Goal: Transaction & Acquisition: Purchase product/service

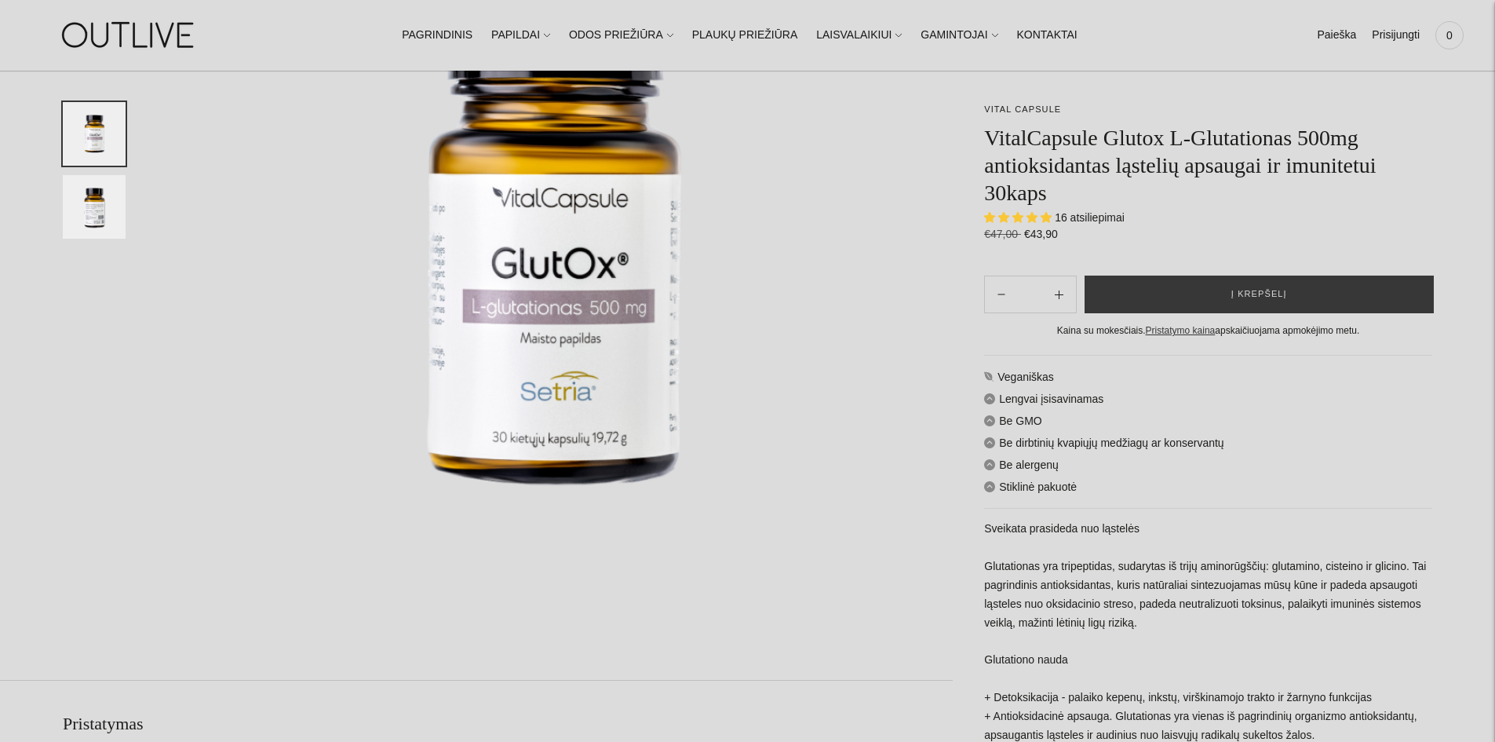
scroll to position [314, 0]
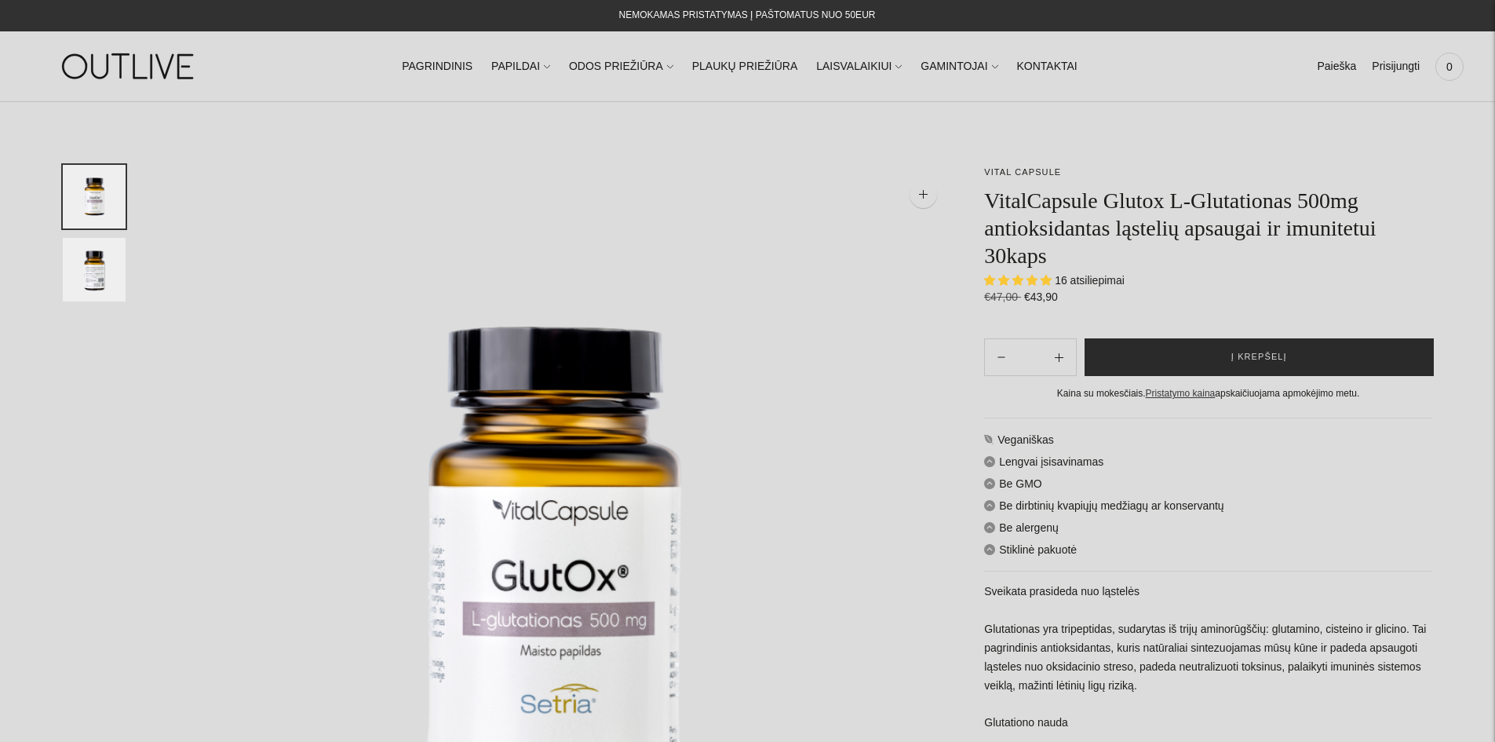
click at [1270, 359] on span "Į krepšelį" at bounding box center [1259, 357] width 56 height 16
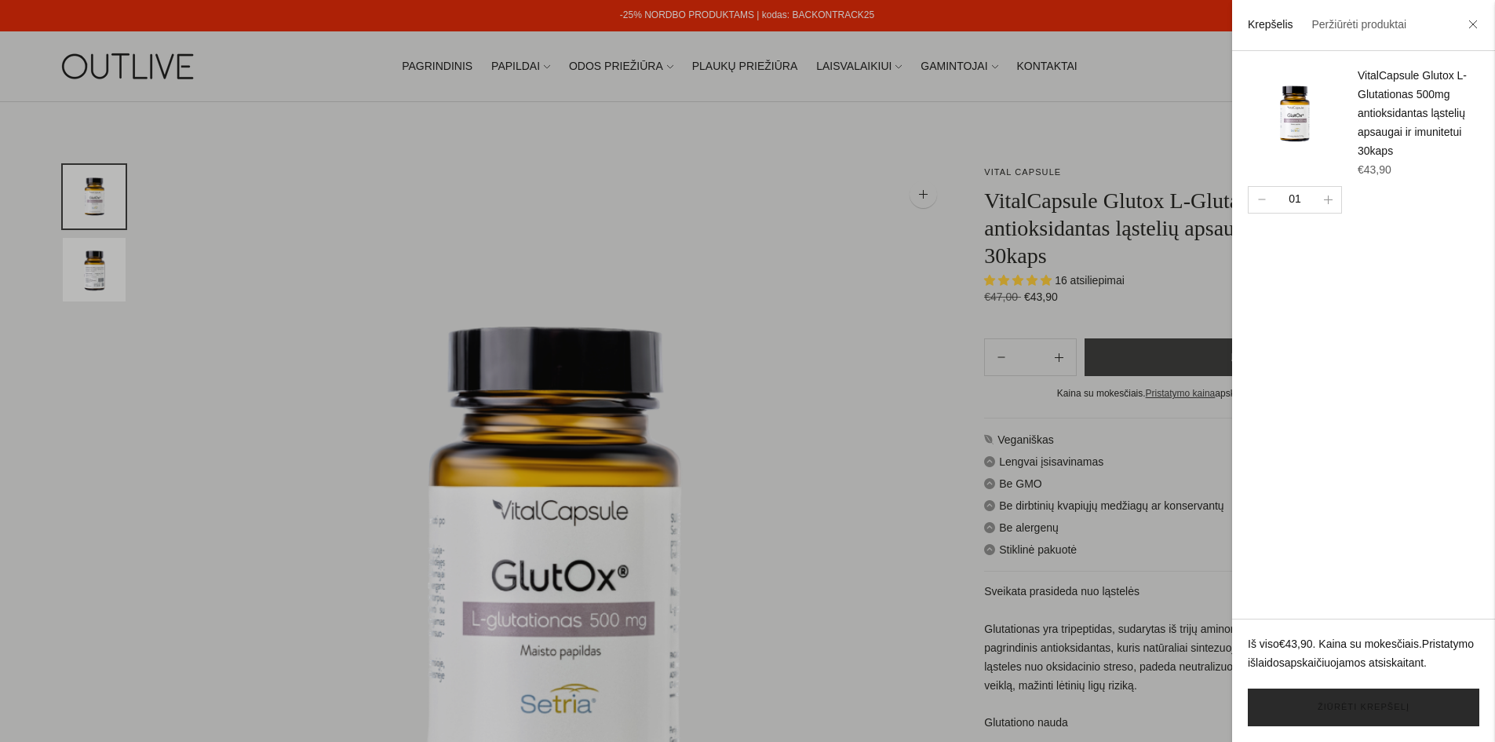
click at [1371, 709] on link "Žiūrėti krepšelį" at bounding box center [1364, 707] width 232 height 38
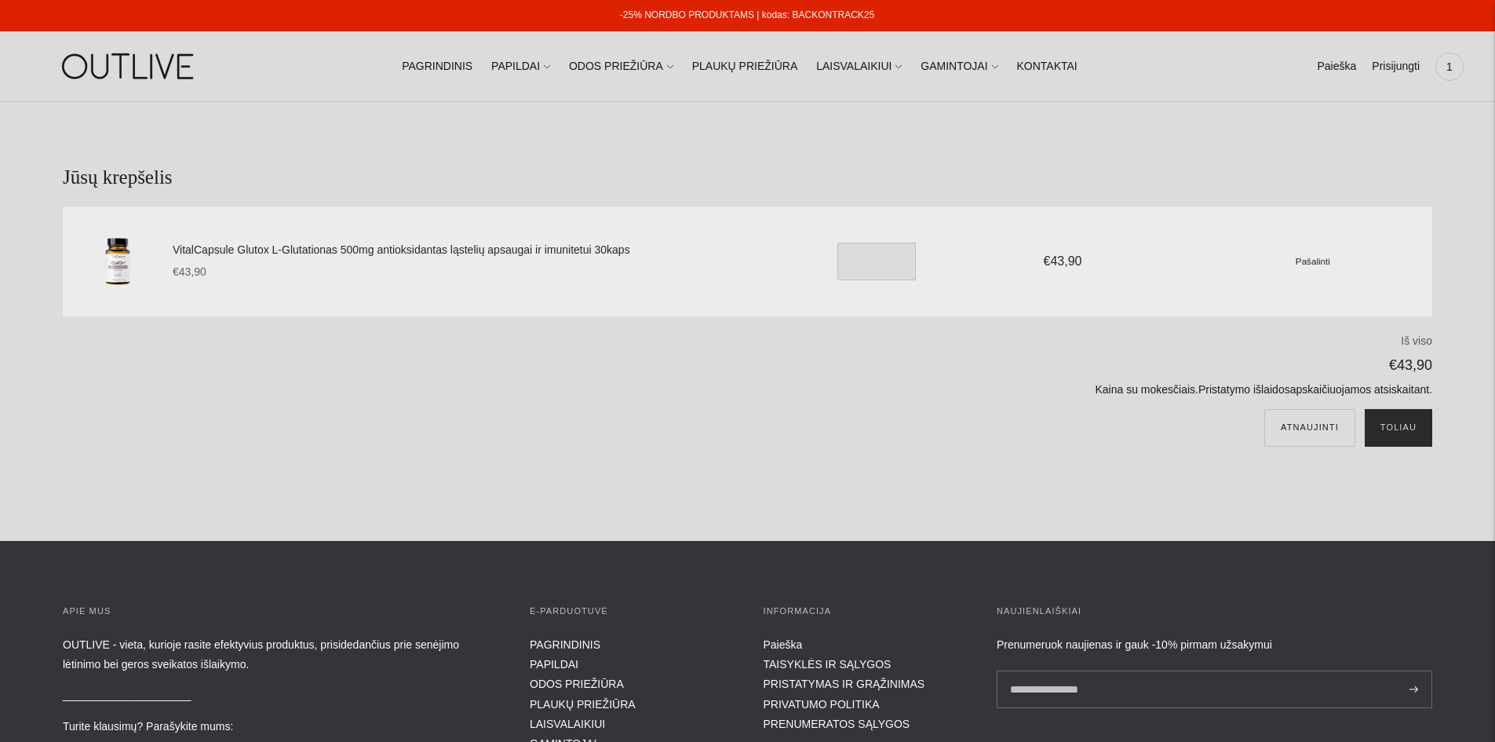
click at [1411, 432] on button "Toliau" at bounding box center [1398, 428] width 67 height 38
